Goal: Navigation & Orientation: Find specific page/section

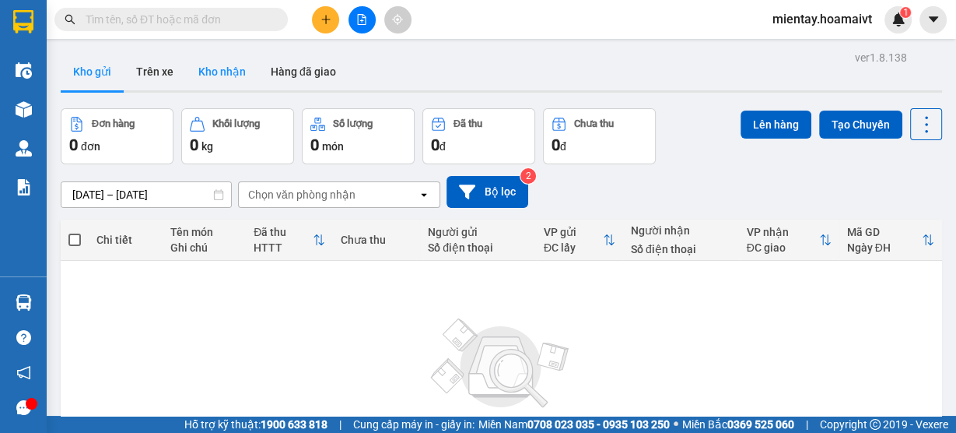
click at [217, 66] on button "Kho nhận" at bounding box center [222, 71] width 72 height 37
click at [237, 69] on button "Kho nhận" at bounding box center [222, 71] width 72 height 37
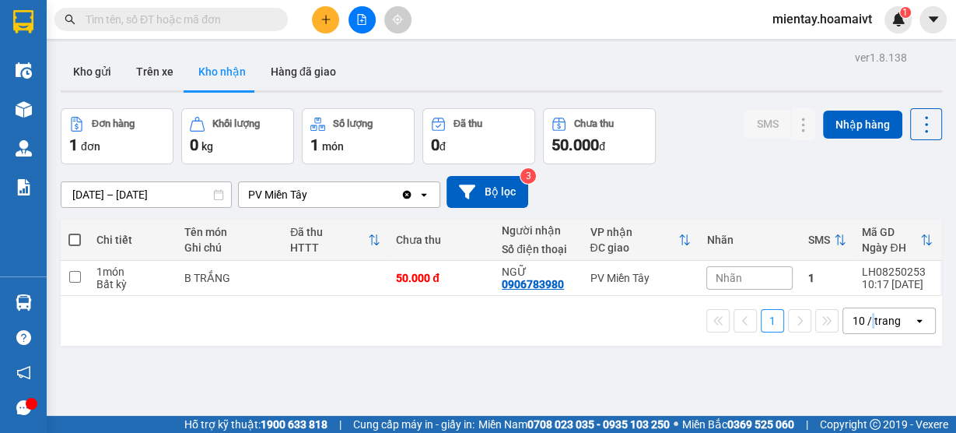
click at [864, 320] on div "10 / trang" at bounding box center [877, 321] width 48 height 16
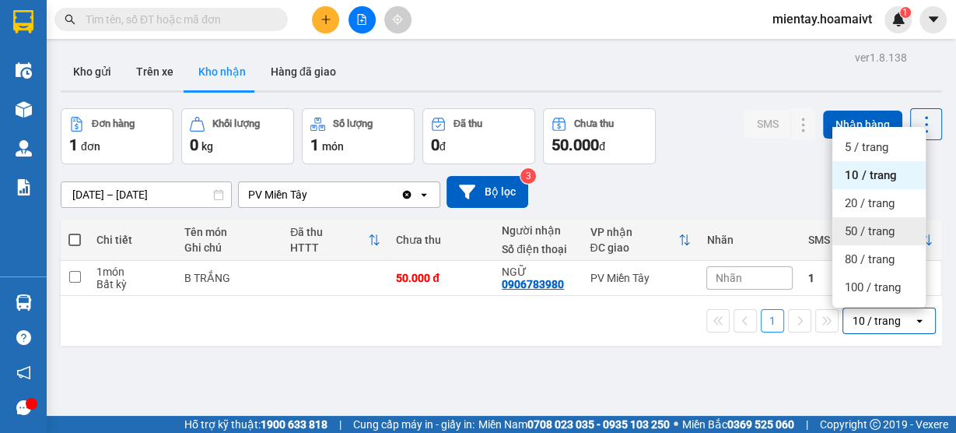
click at [884, 225] on span "50 / trang" at bounding box center [870, 231] width 50 height 16
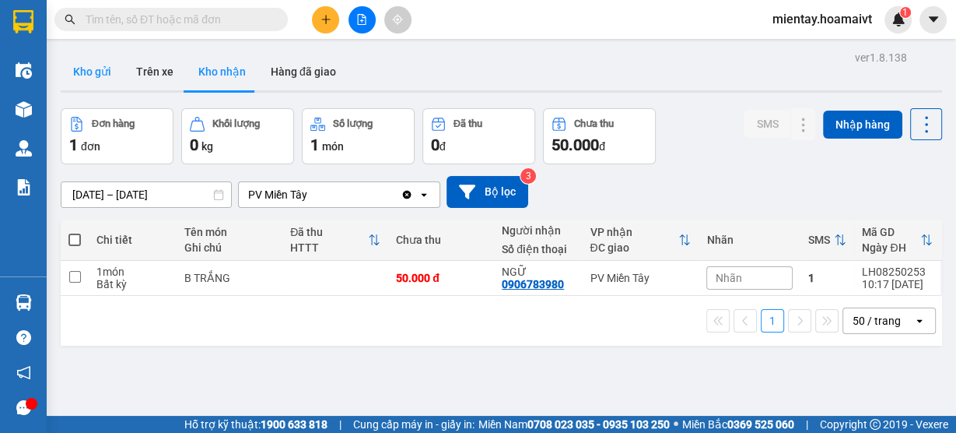
click at [89, 65] on button "Kho gửi" at bounding box center [92, 71] width 63 height 37
